Goal: Task Accomplishment & Management: Complete application form

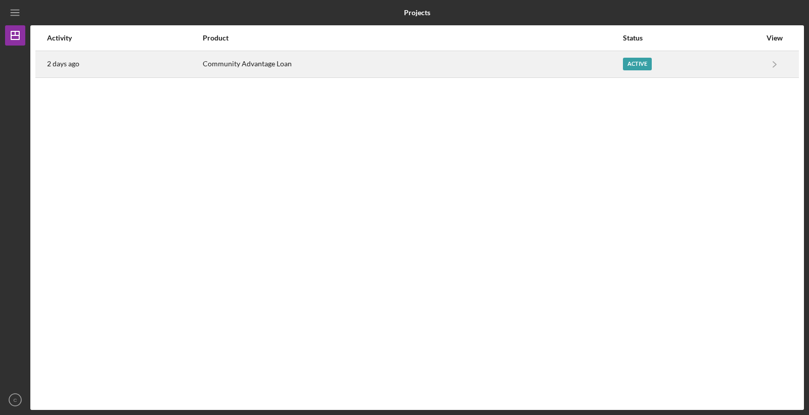
click at [615, 74] on div "Community Advantage Loan" at bounding box center [412, 64] width 419 height 25
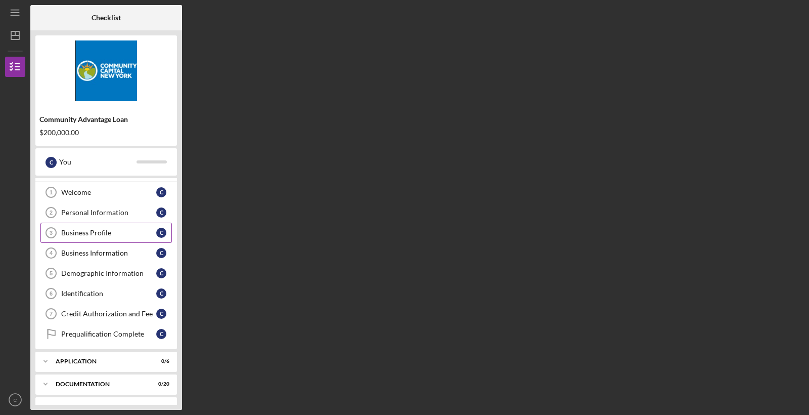
scroll to position [17, 0]
click at [88, 297] on link "Identification 6 Identification C" at bounding box center [105, 293] width 131 height 20
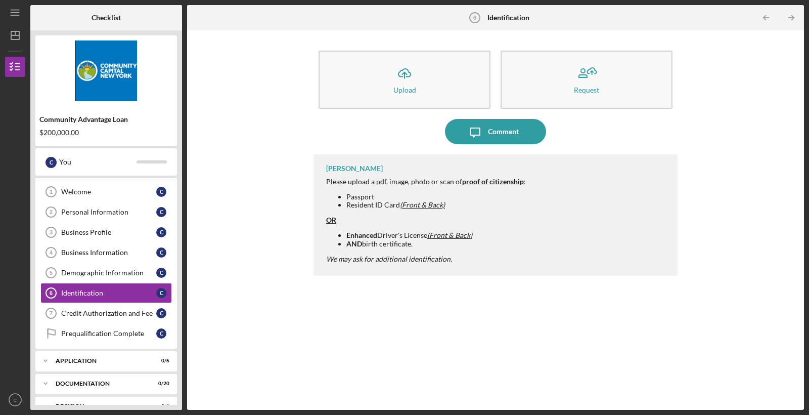
click at [357, 236] on strong "Enhanced" at bounding box center [361, 235] width 31 height 9
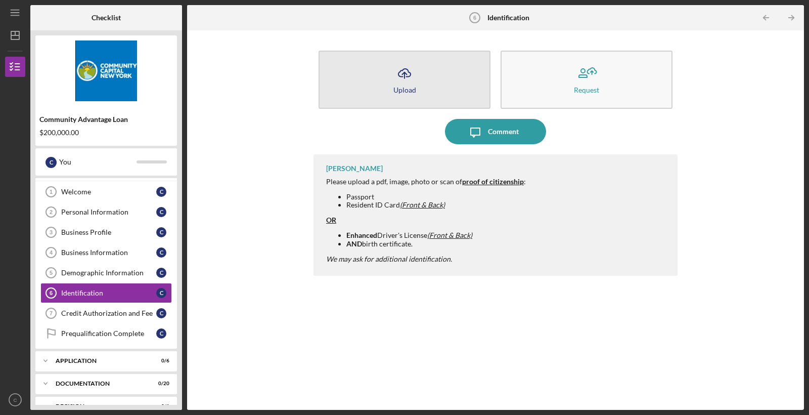
click at [404, 80] on icon "Icon/Upload" at bounding box center [404, 73] width 25 height 25
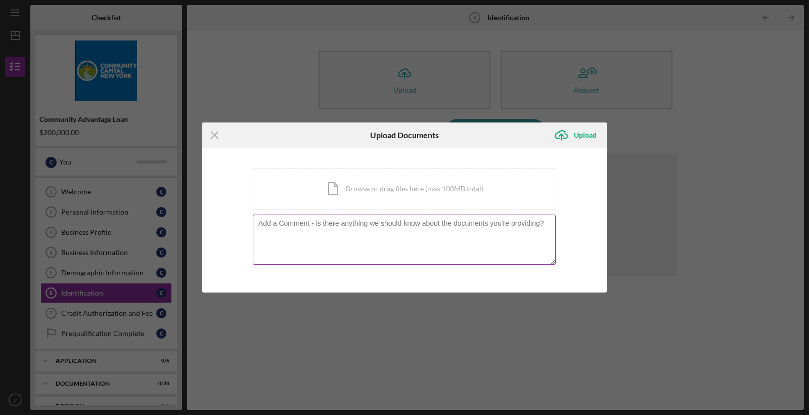
click at [327, 239] on textarea at bounding box center [404, 239] width 303 height 50
click at [344, 192] on div "Icon/Document Browse or drag files here (max 100MB total) Tap to choose files o…" at bounding box center [404, 188] width 303 height 41
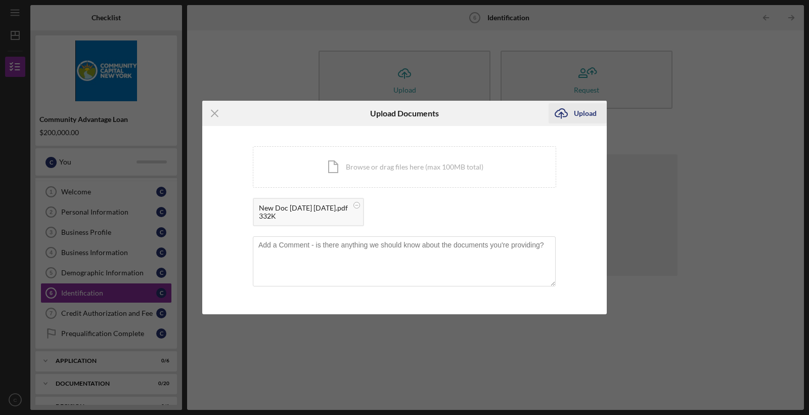
click at [587, 119] on div "Upload" at bounding box center [585, 113] width 23 height 20
